Goal: Book appointment/travel/reservation

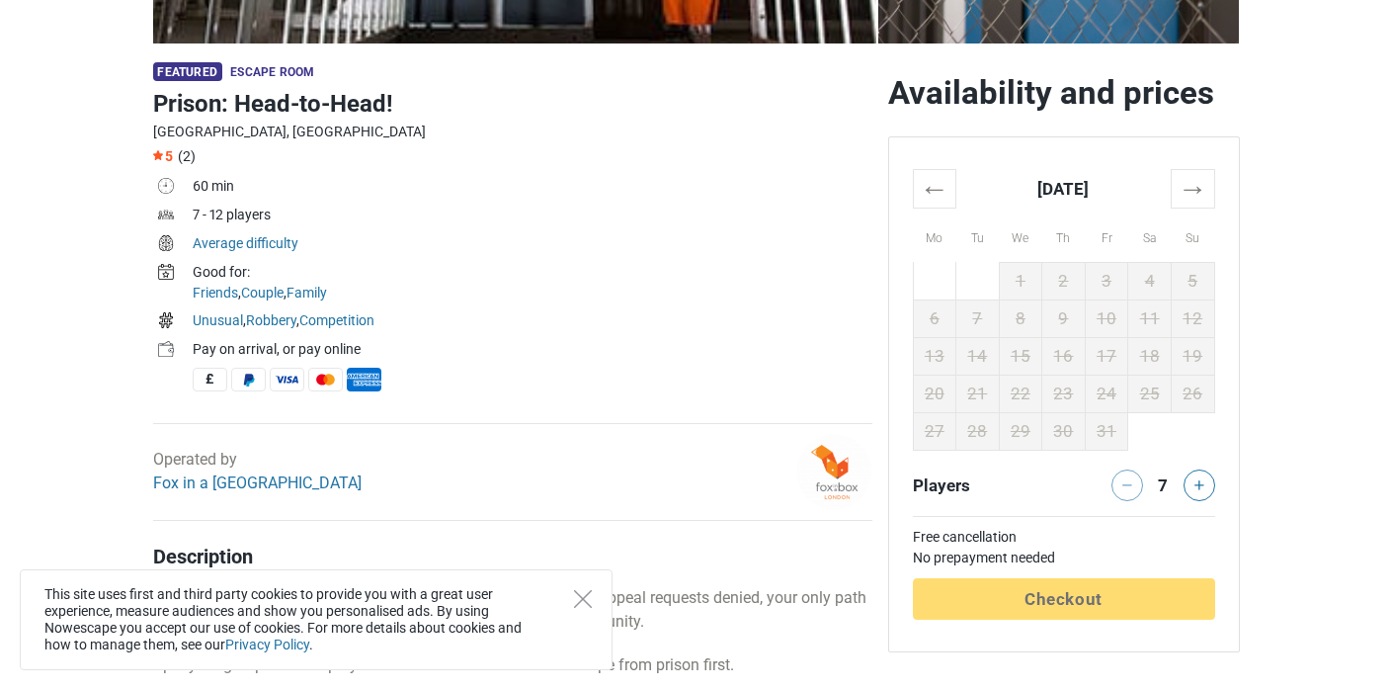
scroll to position [551, 0]
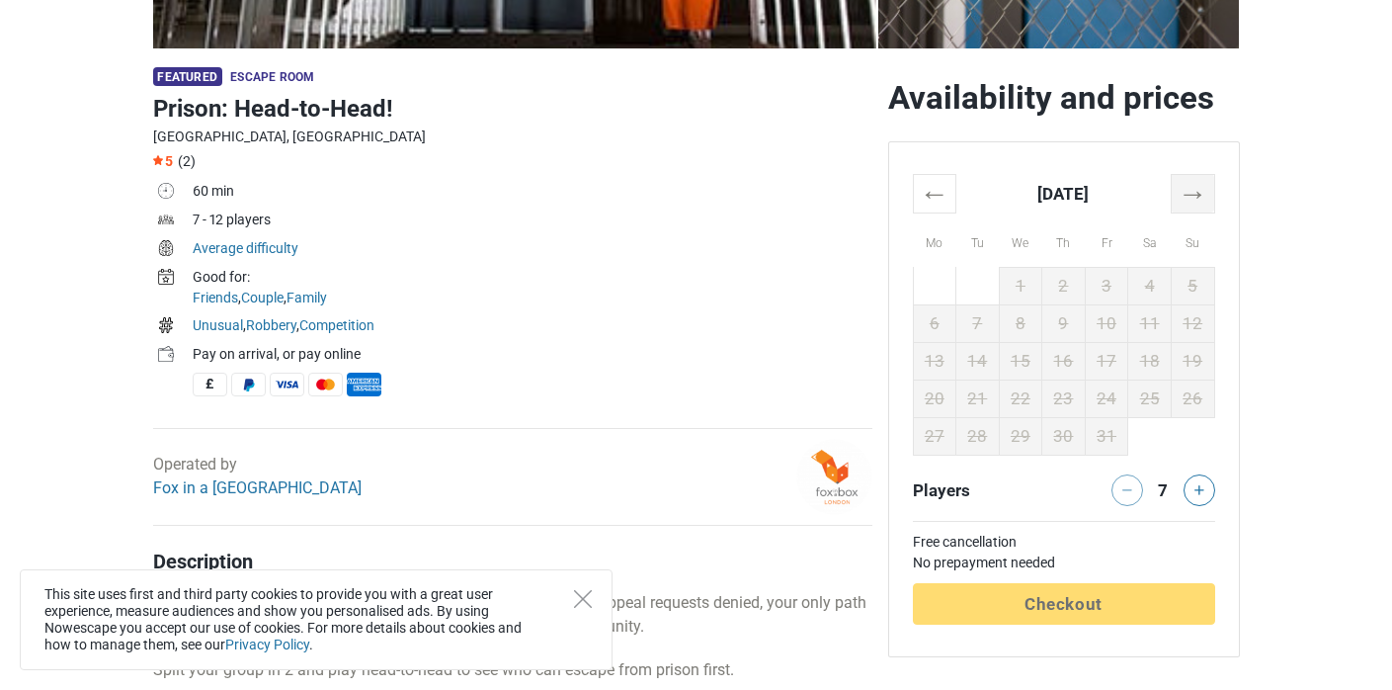
click at [1197, 199] on th "→" at bounding box center [1192, 193] width 43 height 39
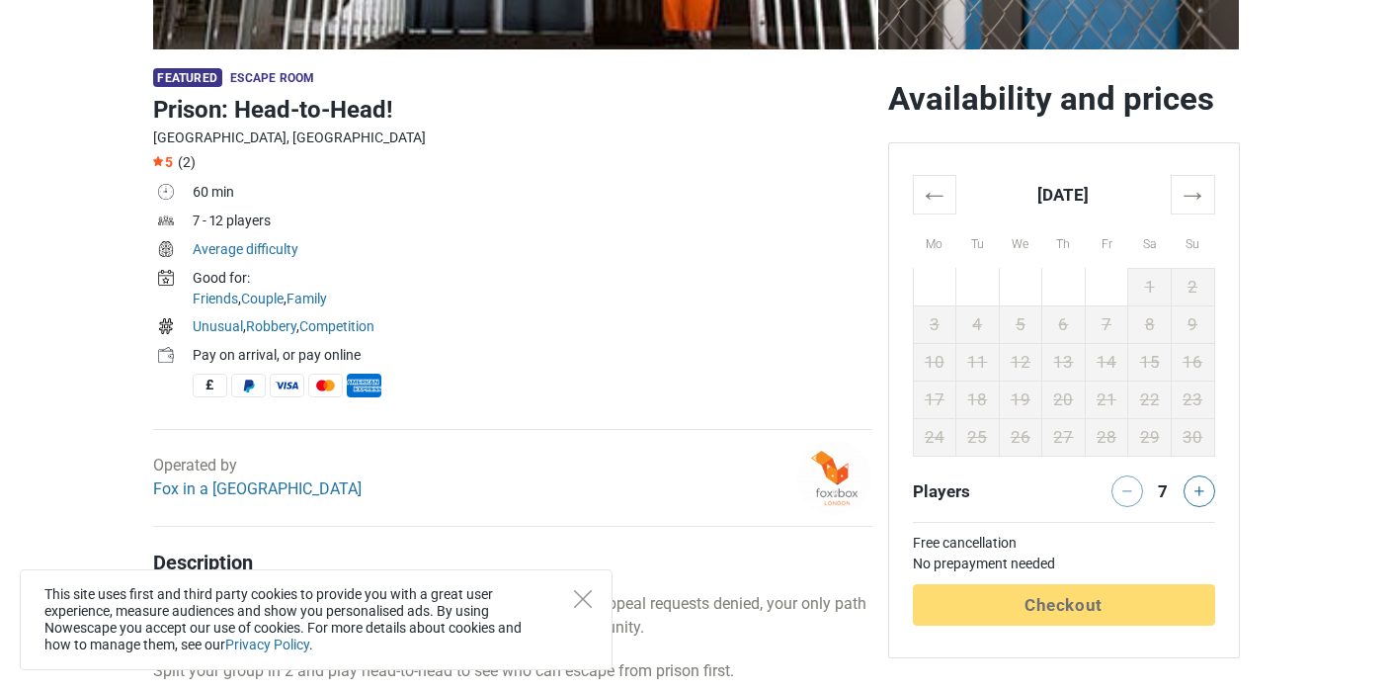
scroll to position [550, 0]
click at [1207, 498] on button at bounding box center [1200, 491] width 32 height 32
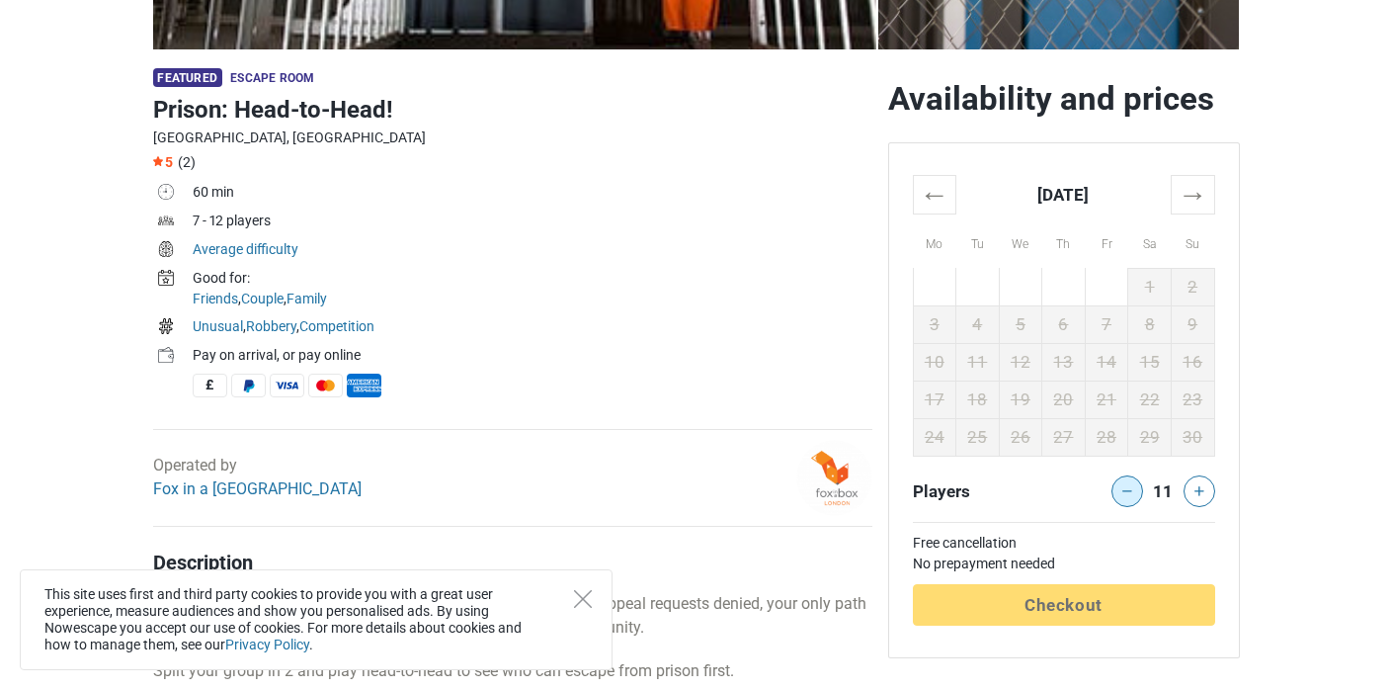
click at [1122, 486] on icon at bounding box center [1127, 491] width 10 height 10
click at [1121, 486] on div at bounding box center [1124, 491] width 40 height 32
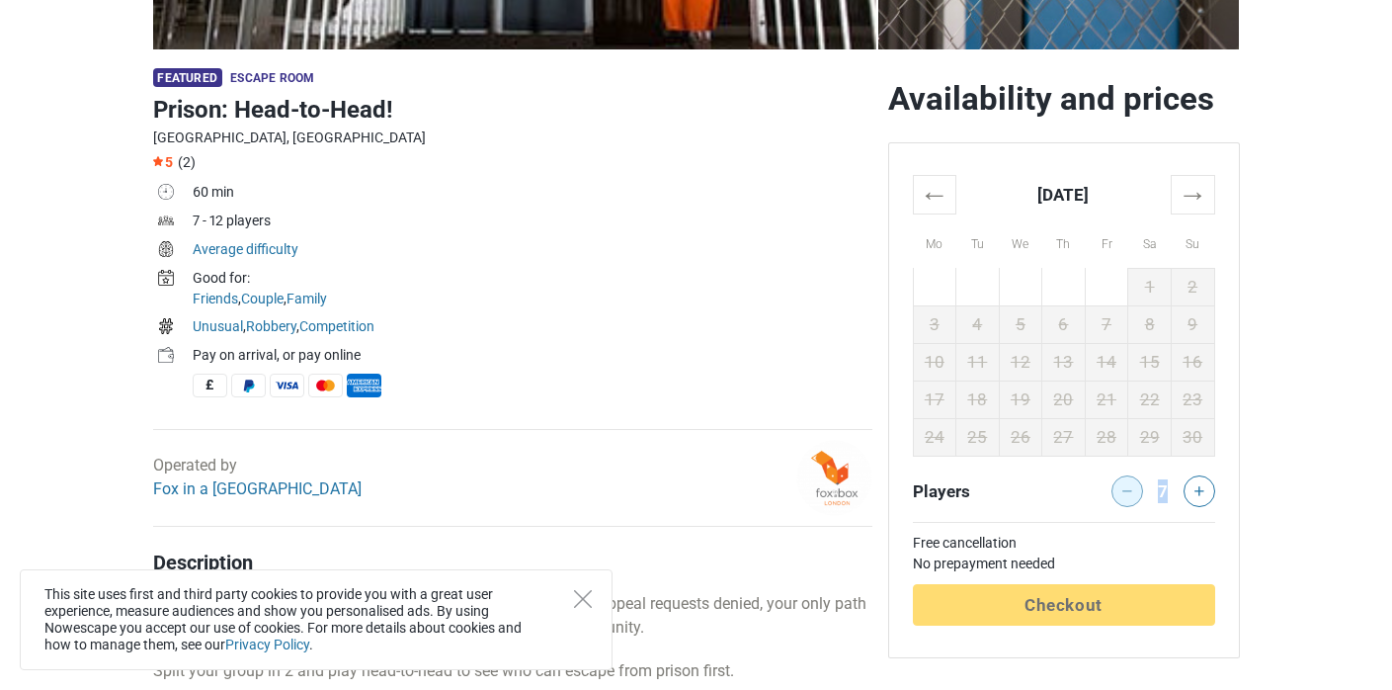
click at [1121, 486] on div at bounding box center [1124, 491] width 40 height 32
click at [1125, 489] on div at bounding box center [1124, 491] width 40 height 32
click at [1202, 203] on th "→" at bounding box center [1192, 194] width 43 height 39
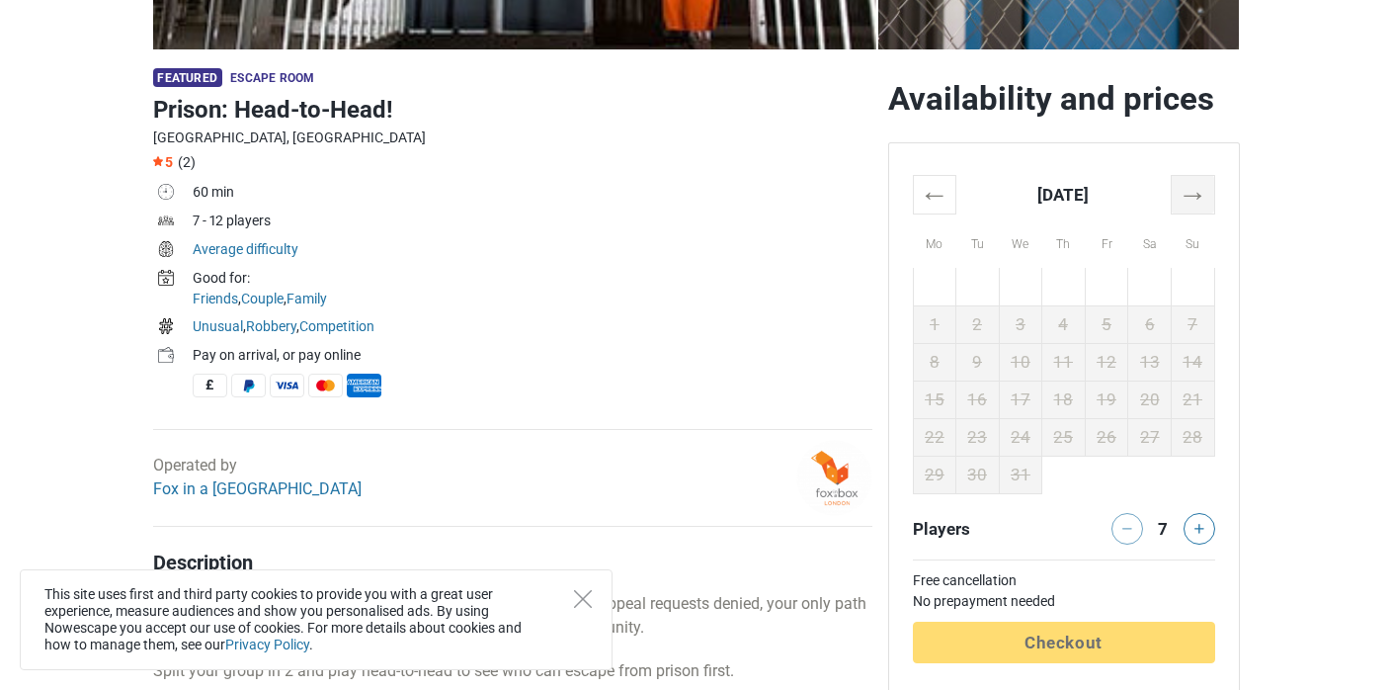
click at [1202, 203] on th "→" at bounding box center [1192, 194] width 43 height 39
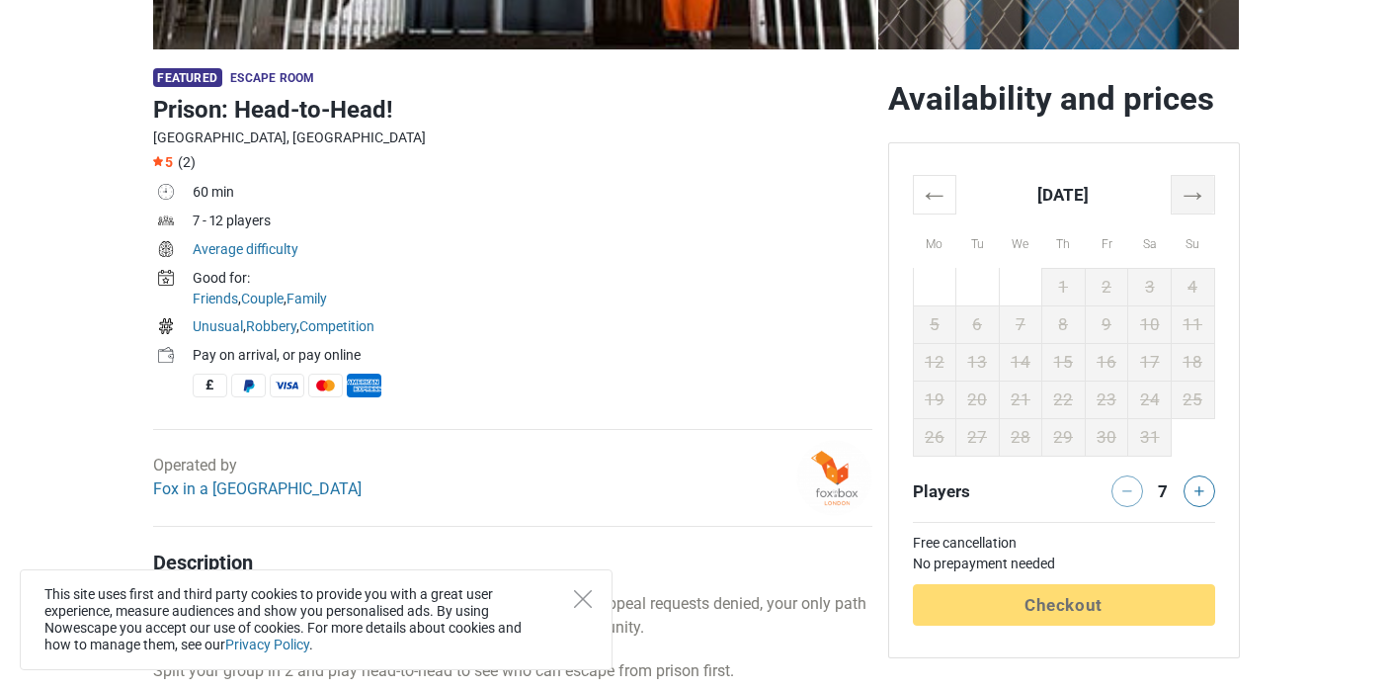
click at [1202, 203] on th "→" at bounding box center [1192, 194] width 43 height 39
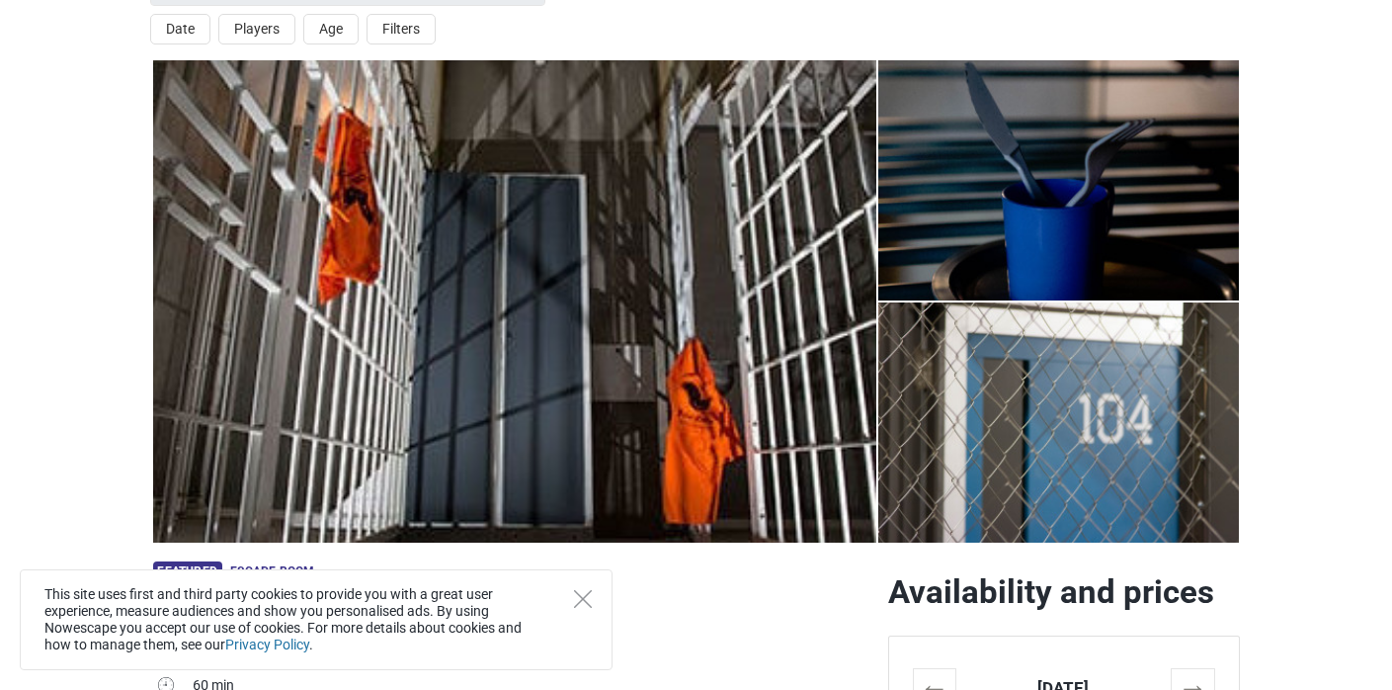
scroll to position [27, 0]
